Goal: Task Accomplishment & Management: Use online tool/utility

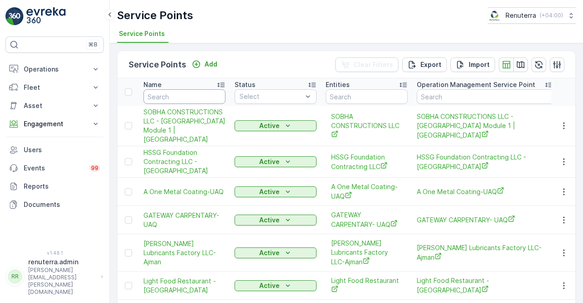
click at [162, 92] on input "text" at bounding box center [184, 96] width 82 height 15
type input "emrit"
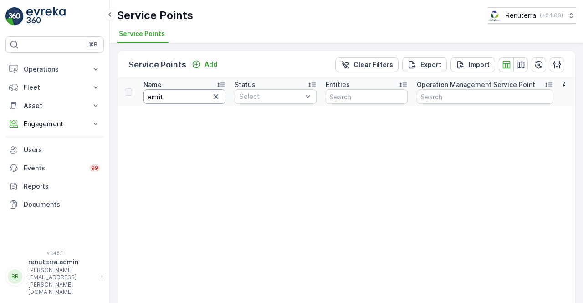
click at [165, 92] on input "emrit" at bounding box center [184, 96] width 82 height 15
click at [157, 97] on input "emrit" at bounding box center [184, 96] width 82 height 15
type input "emirit"
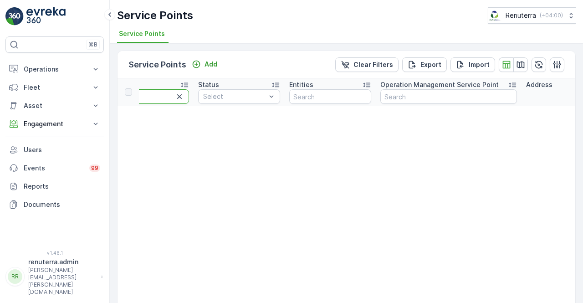
click at [157, 98] on input "emirit" at bounding box center [148, 96] width 82 height 15
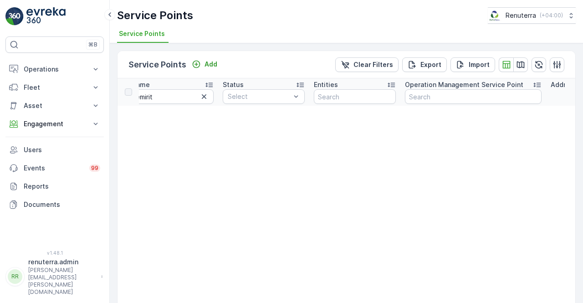
scroll to position [0, 0]
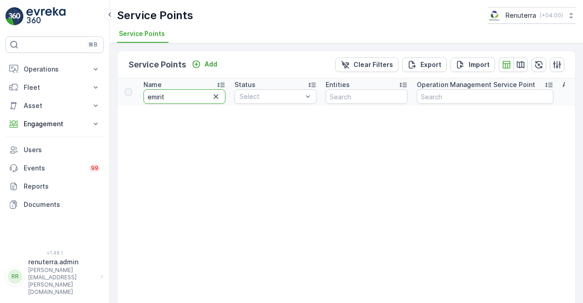
click at [170, 94] on input "emirit" at bounding box center [184, 96] width 82 height 15
type input "emirates"
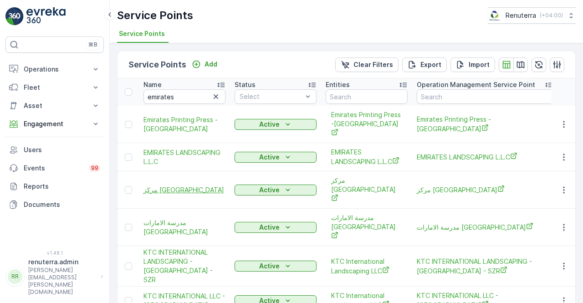
scroll to position [46, 0]
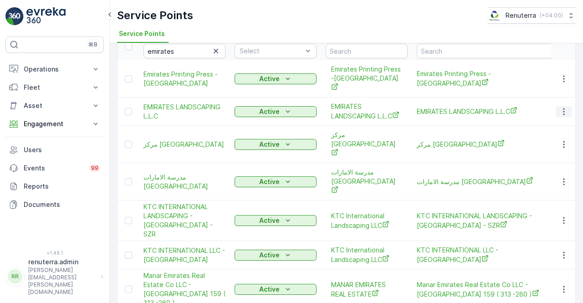
click at [563, 107] on icon "button" at bounding box center [563, 111] width 9 height 9
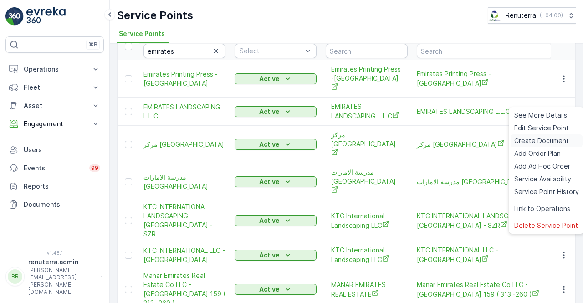
click at [535, 139] on span "Create Document" at bounding box center [541, 140] width 55 height 9
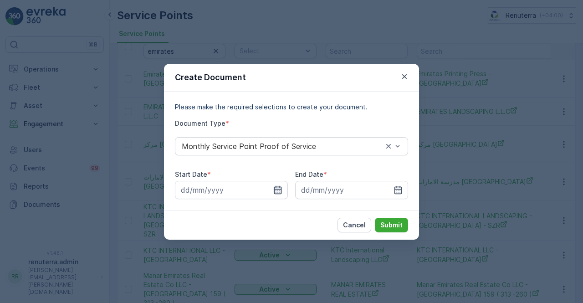
drag, startPoint x: 284, startPoint y: 189, endPoint x: 279, endPoint y: 190, distance: 5.5
click at [283, 189] on input at bounding box center [231, 190] width 113 height 18
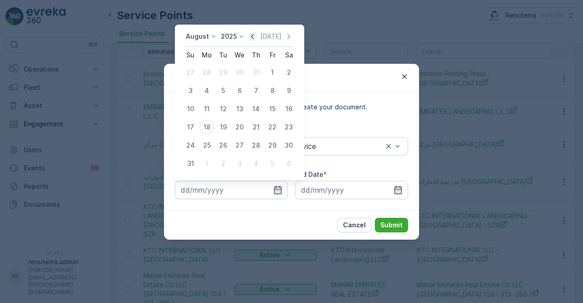
click at [255, 37] on icon "button" at bounding box center [252, 36] width 9 height 9
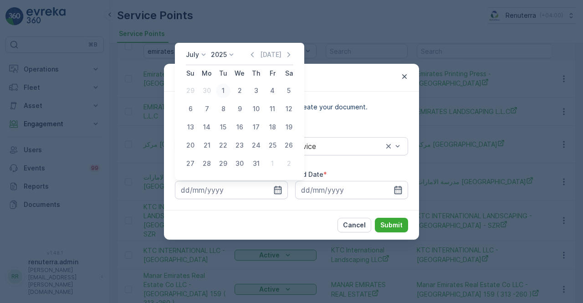
click at [229, 89] on div "1" at bounding box center [223, 90] width 15 height 15
type input "01.07.2025"
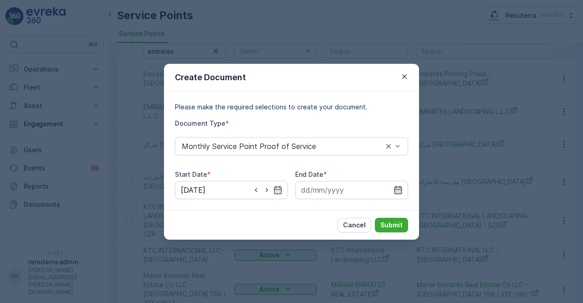
click at [402, 193] on icon "button" at bounding box center [397, 189] width 9 height 9
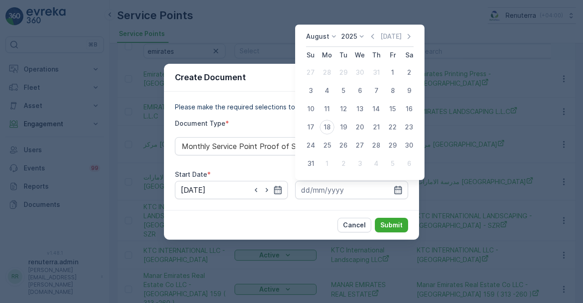
click at [373, 42] on div "August 2025 Today" at bounding box center [359, 39] width 107 height 15
click at [374, 37] on icon "button" at bounding box center [372, 36] width 3 height 5
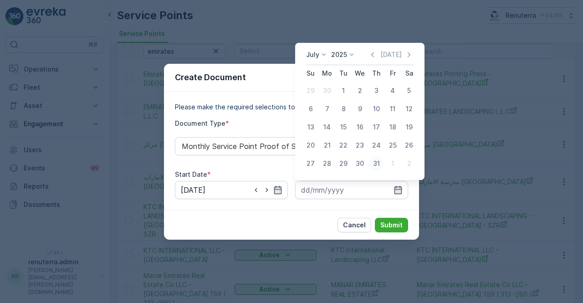
click at [372, 166] on div "31" at bounding box center [376, 163] width 15 height 15
type input "31.07.2025"
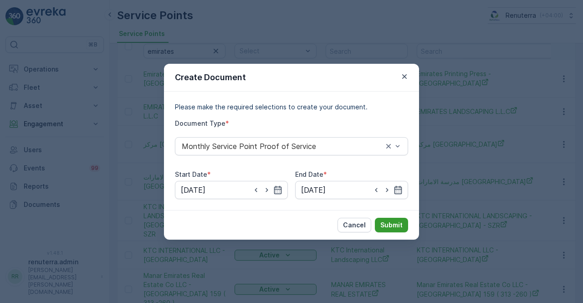
click at [398, 225] on p "Submit" at bounding box center [391, 224] width 22 height 9
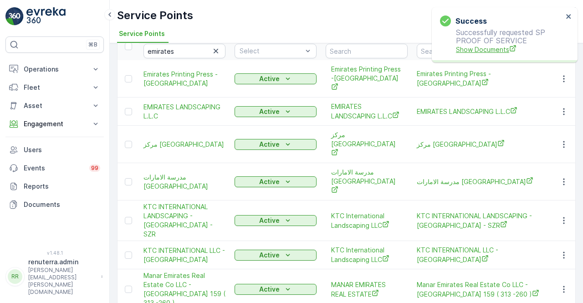
click at [462, 51] on span "Show Documents" at bounding box center [509, 50] width 107 height 10
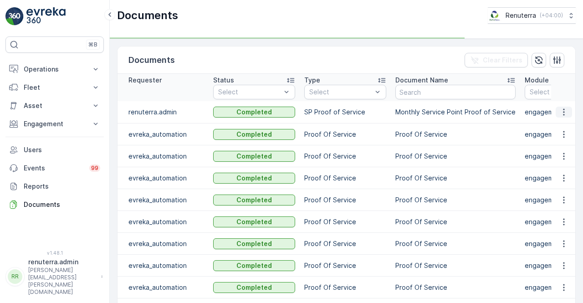
click at [565, 113] on icon "button" at bounding box center [563, 111] width 9 height 9
click at [559, 122] on span "See Details" at bounding box center [561, 124] width 35 height 9
